Goal: Entertainment & Leisure: Consume media (video, audio)

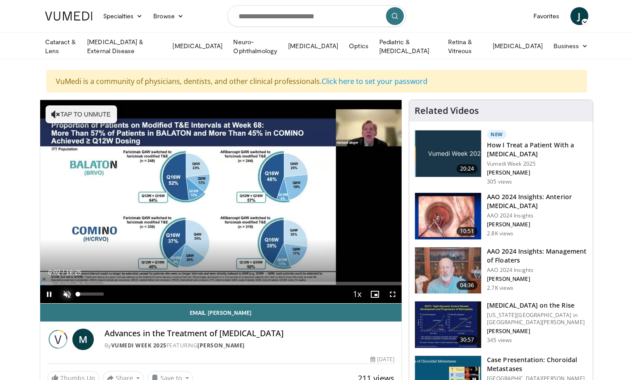
click at [66, 298] on span "Video Player" at bounding box center [67, 294] width 18 height 18
